Goal: Information Seeking & Learning: Learn about a topic

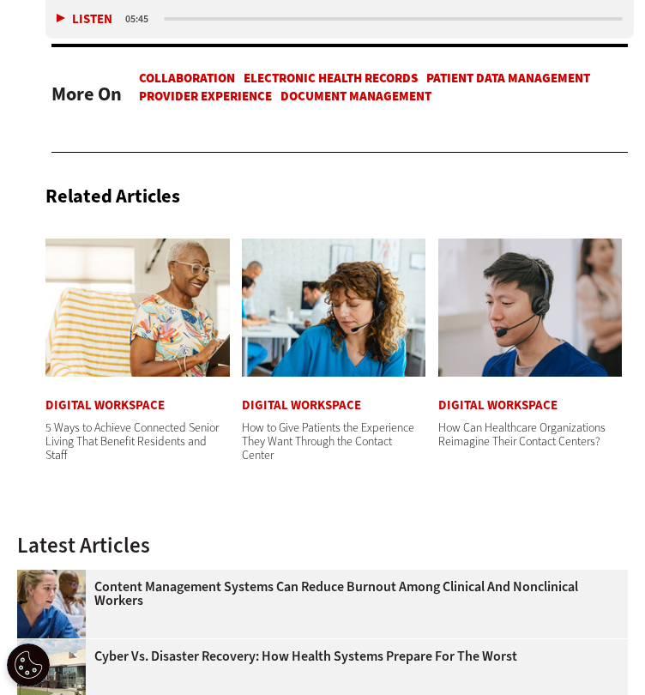
scroll to position [3007, 0]
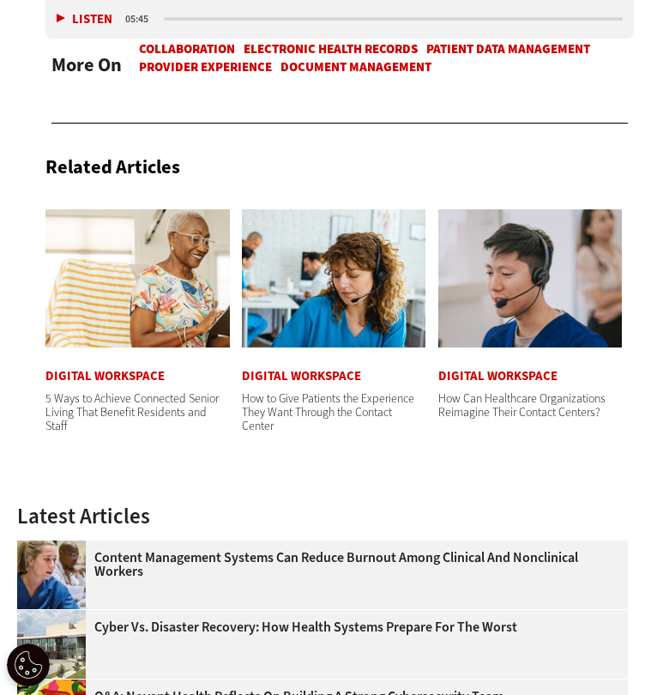
click at [100, 325] on img at bounding box center [137, 278] width 184 height 138
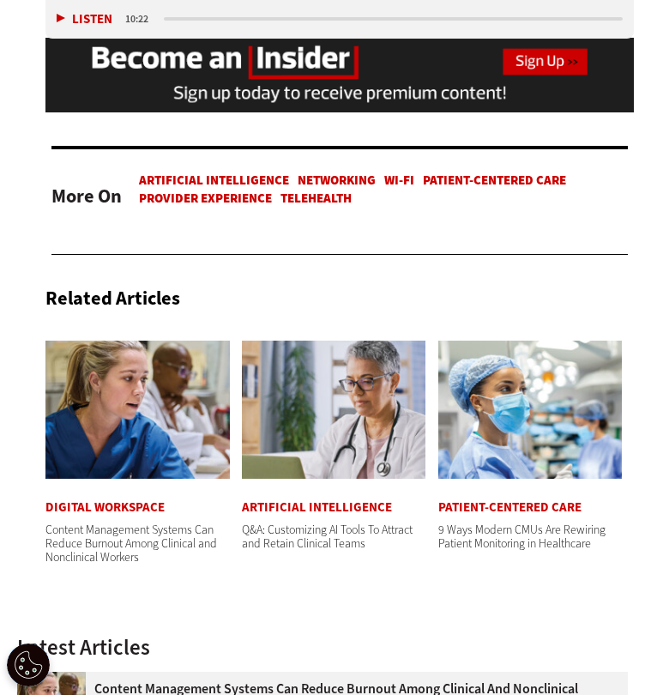
scroll to position [4913, 0]
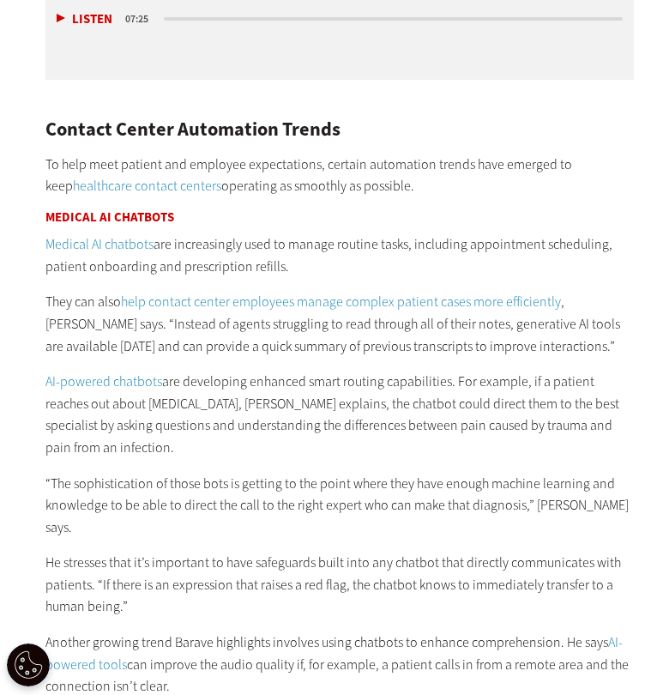
scroll to position [2467, 0]
